Goal: Use online tool/utility: Utilize a website feature to perform a specific function

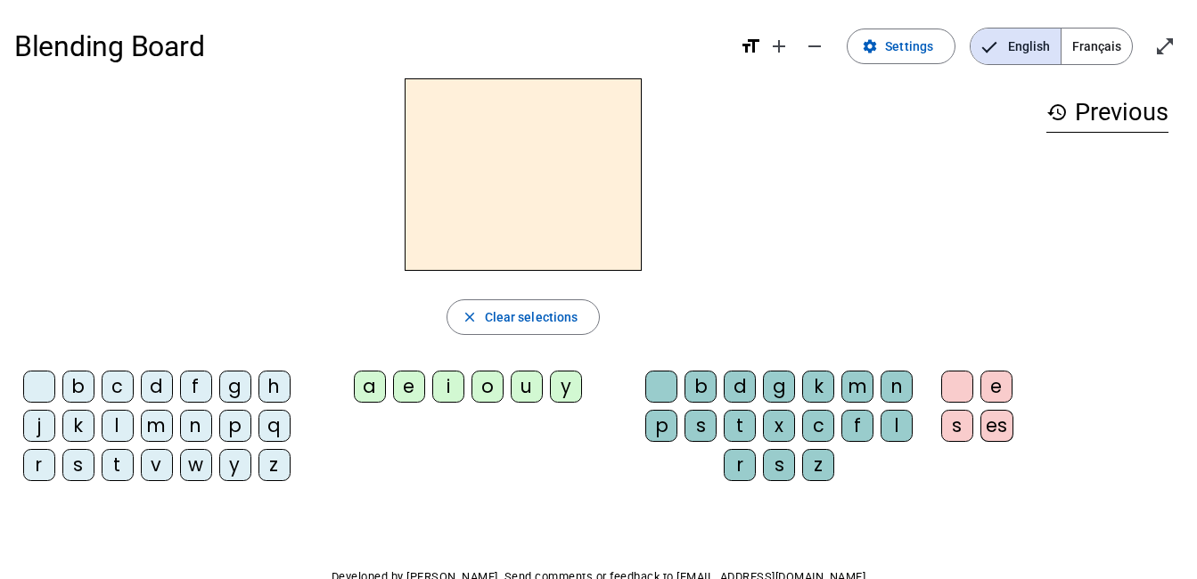
click at [156, 436] on div "m" at bounding box center [157, 426] width 32 height 32
click at [374, 381] on div "a" at bounding box center [370, 387] width 32 height 32
click at [112, 426] on div "l" at bounding box center [118, 426] width 32 height 32
click at [412, 392] on div "e" at bounding box center [409, 387] width 32 height 32
click at [154, 390] on div "d" at bounding box center [157, 387] width 32 height 32
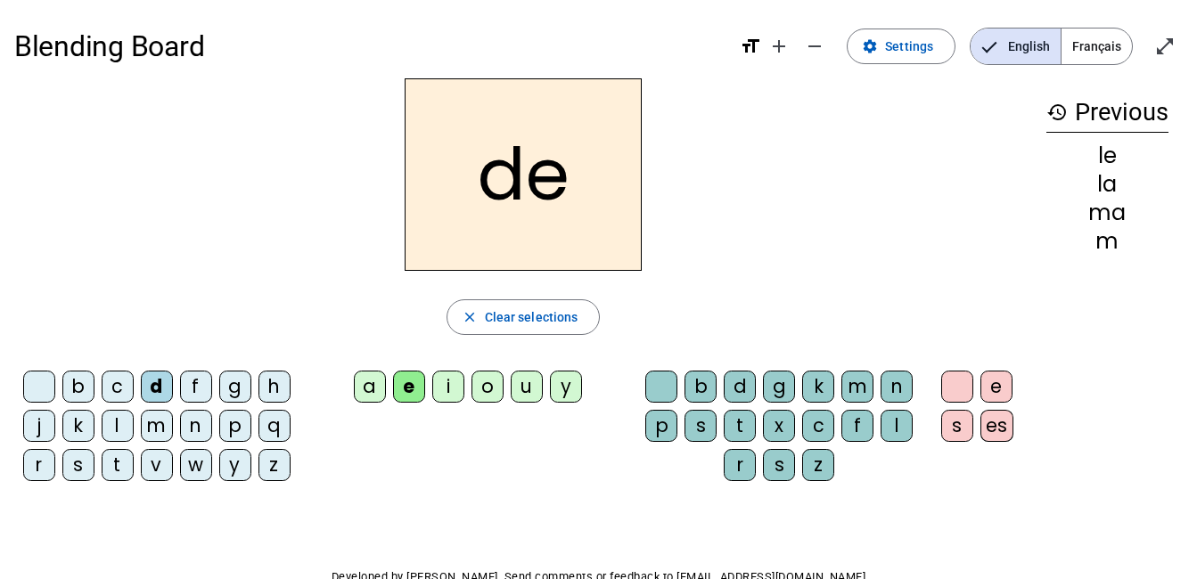
click at [524, 386] on div "u" at bounding box center [527, 387] width 32 height 32
click at [119, 464] on div "t" at bounding box center [118, 465] width 32 height 32
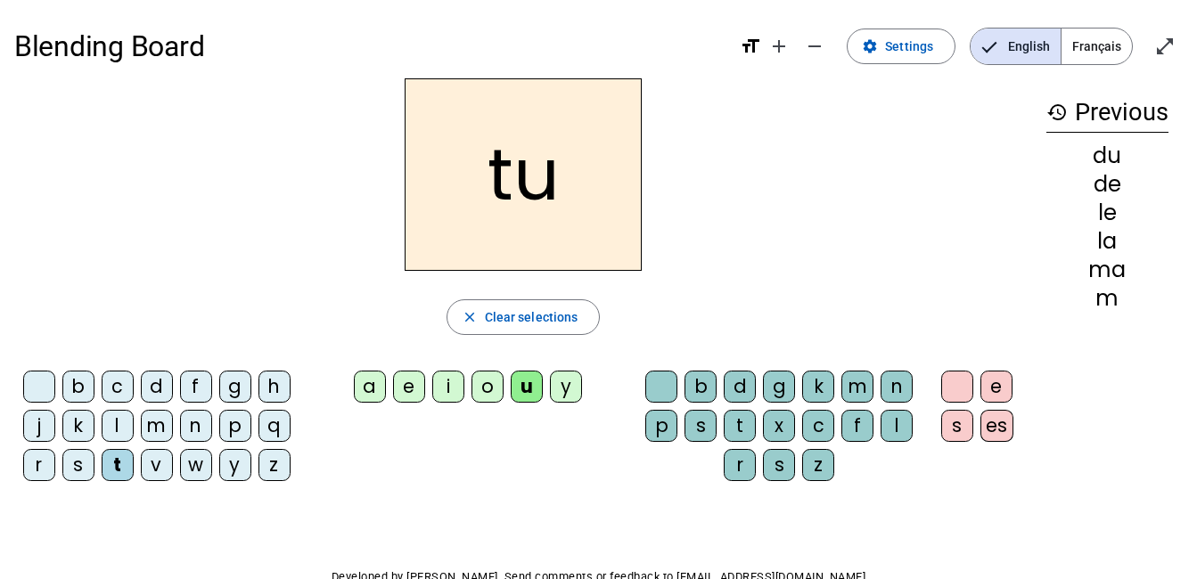
click at [368, 383] on div "a" at bounding box center [370, 387] width 32 height 32
click at [411, 384] on div "e" at bounding box center [409, 387] width 32 height 32
click at [155, 423] on div "m" at bounding box center [157, 426] width 32 height 32
